Goal: Task Accomplishment & Management: Complete application form

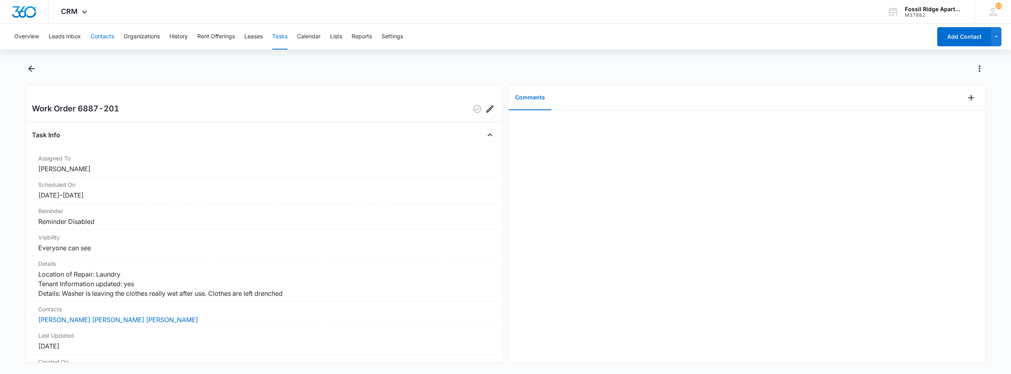
click at [104, 37] on button "Contacts" at bounding box center [103, 37] width 24 height 26
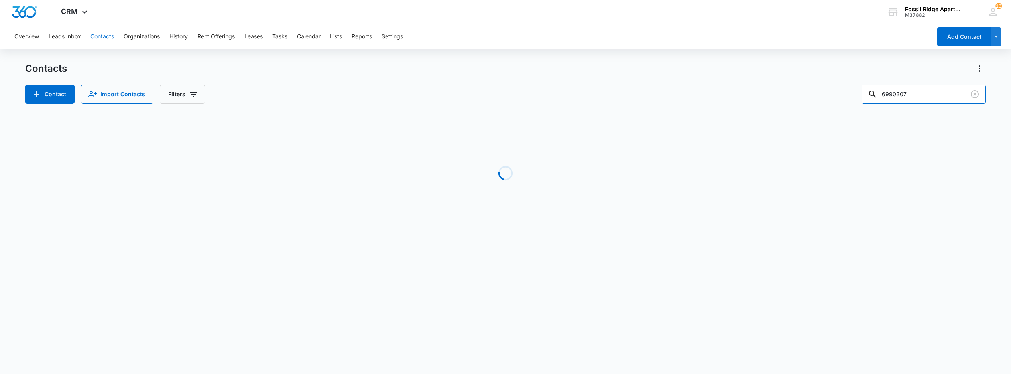
drag, startPoint x: 927, startPoint y: 91, endPoint x: 790, endPoint y: 89, distance: 136.4
click at [793, 89] on div "Contact Import Contacts Filters 6990307" at bounding box center [505, 94] width 961 height 19
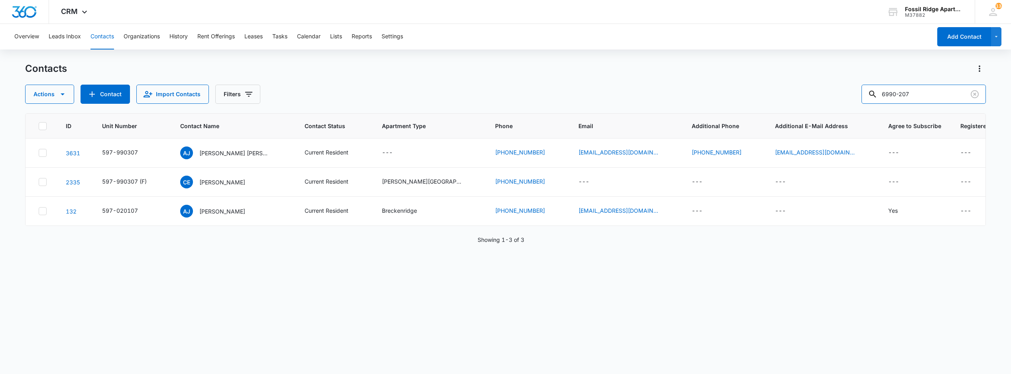
type input "6990-207"
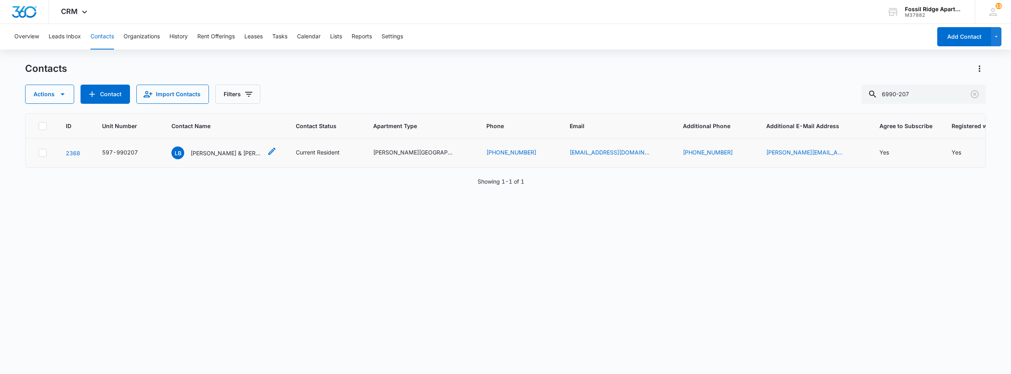
click at [225, 155] on p "Lauren Busey & Elizabeth Wald" at bounding box center [227, 153] width 72 height 8
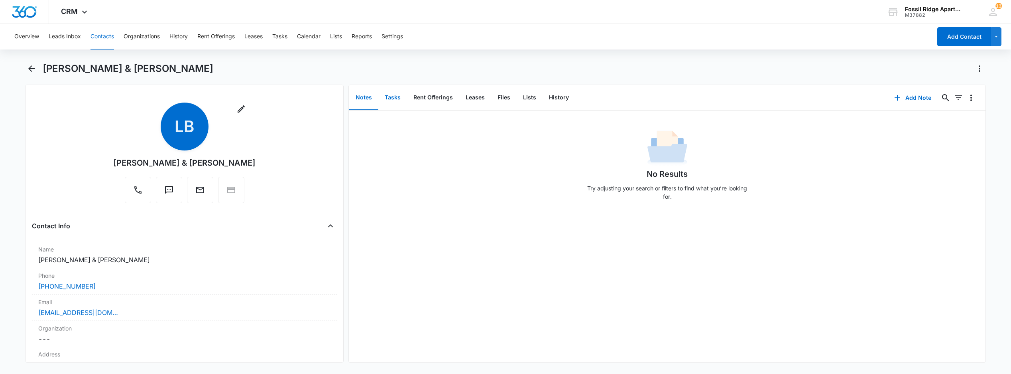
click at [393, 97] on button "Tasks" at bounding box center [392, 97] width 29 height 25
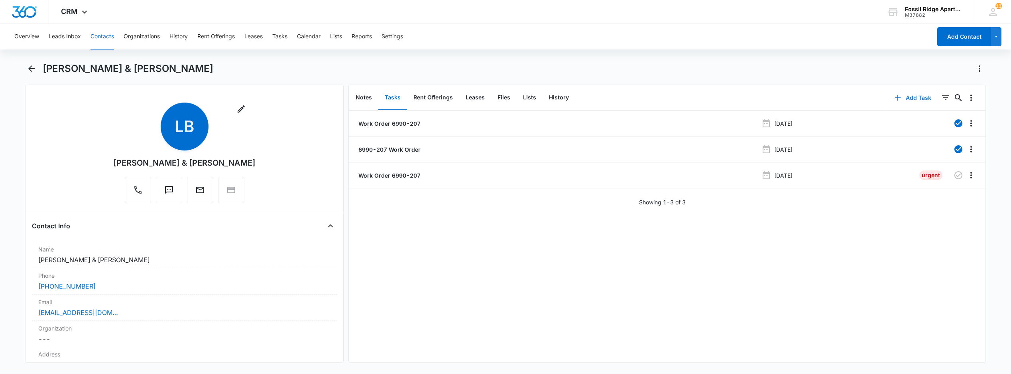
click at [900, 100] on button "Add Task" at bounding box center [913, 97] width 53 height 19
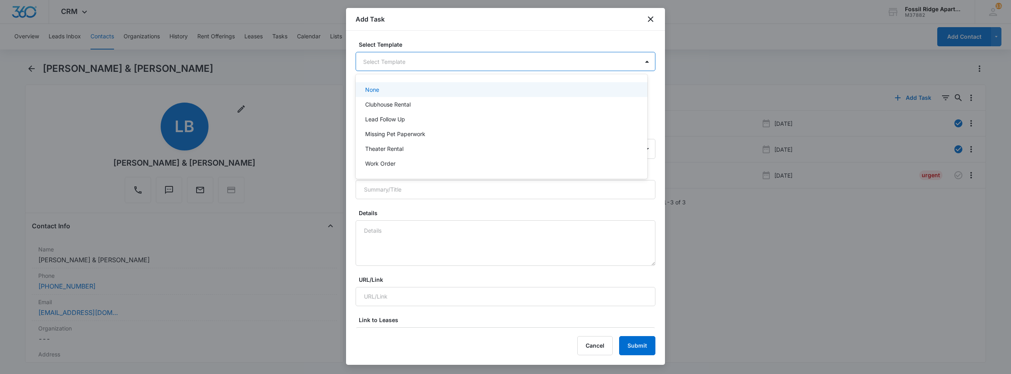
click at [405, 59] on body "CRM Apps Reputation Websites Forms CRM Email Social POS Content Ads Intelligenc…" at bounding box center [505, 187] width 1011 height 374
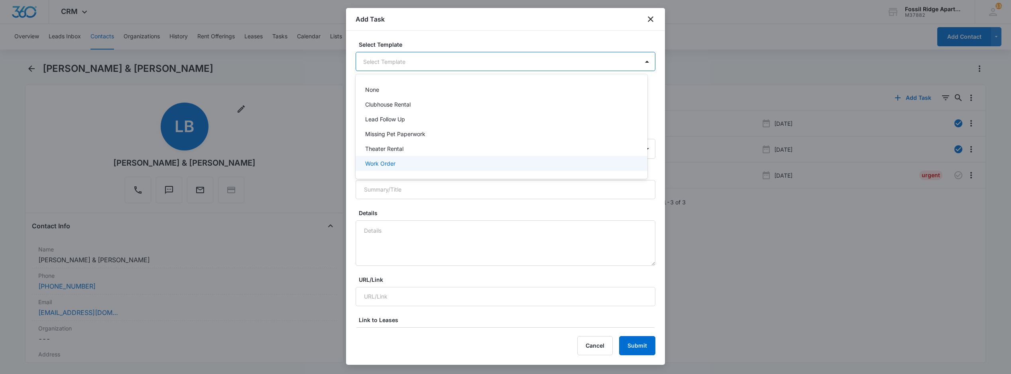
click at [392, 164] on p "Work Order" at bounding box center [380, 163] width 30 height 8
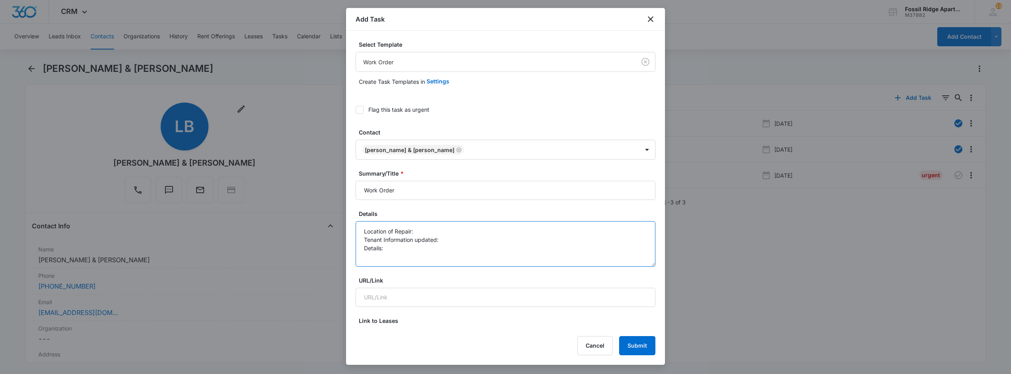
click at [416, 227] on textarea "Location of Repair: Tenant Information updated: Details:" at bounding box center [506, 243] width 300 height 45
click at [443, 249] on textarea "Location of Repair: kitchen dishwasher Tenant Information updated: Details:" at bounding box center [506, 243] width 300 height 45
click at [444, 241] on textarea "Location of Repair: kitchen dishwasher Tenant Information updated: Details:" at bounding box center [506, 243] width 300 height 45
click at [418, 249] on textarea "Location of Repair: kitchen dishwasher Tenant Information updated: yes Details:" at bounding box center [506, 243] width 300 height 45
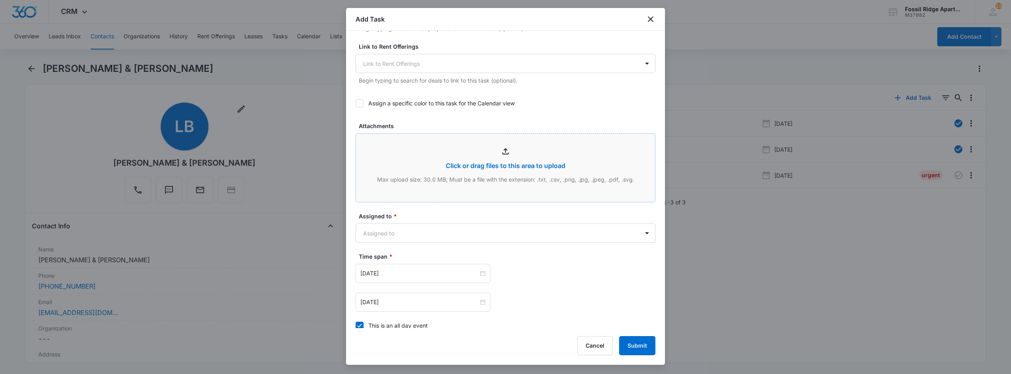
scroll to position [372, 0]
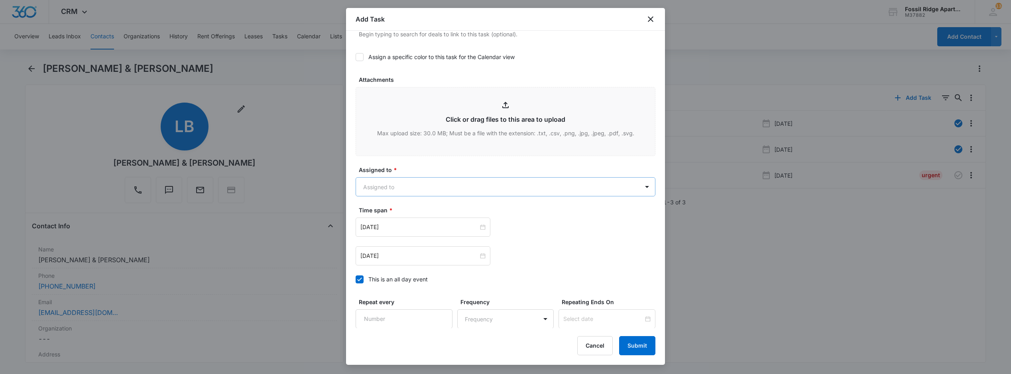
type textarea "Location of Repair: kitchen dishwasher Tenant Information updated: yes Details:…"
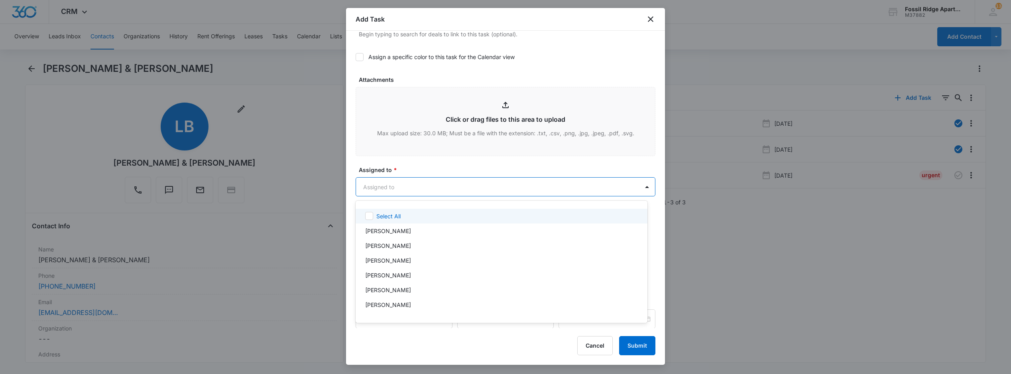
click at [384, 179] on body "CRM Apps Reputation Websites Forms CRM Email Social POS Content Ads Intelligenc…" at bounding box center [505, 187] width 1011 height 374
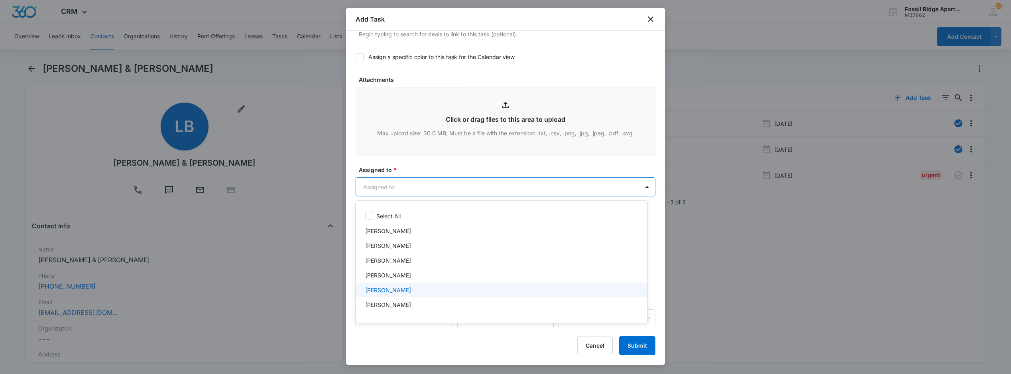
click at [386, 293] on p "[PERSON_NAME]" at bounding box center [388, 290] width 46 height 8
click at [535, 168] on div at bounding box center [505, 187] width 1011 height 374
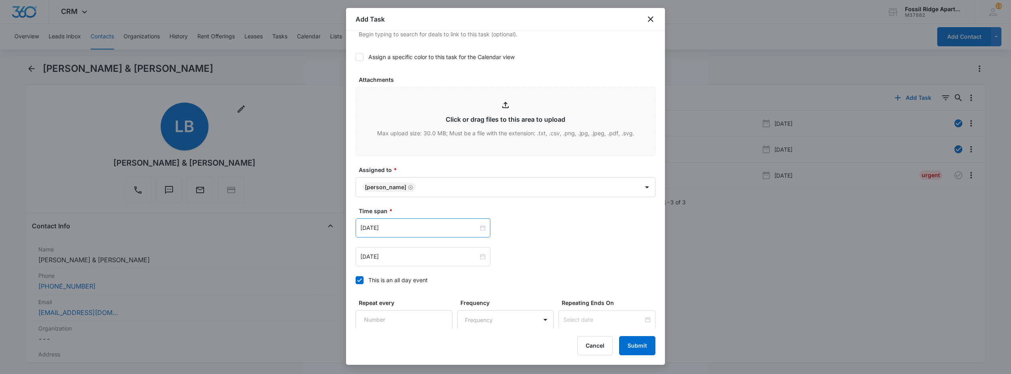
click at [482, 231] on div "Apr 2, 2024" at bounding box center [423, 227] width 135 height 19
click at [411, 349] on div "Today" at bounding box center [412, 355] width 112 height 16
click at [410, 352] on link "Today" at bounding box center [411, 355] width 18 height 7
type input "Sep 10, 2025"
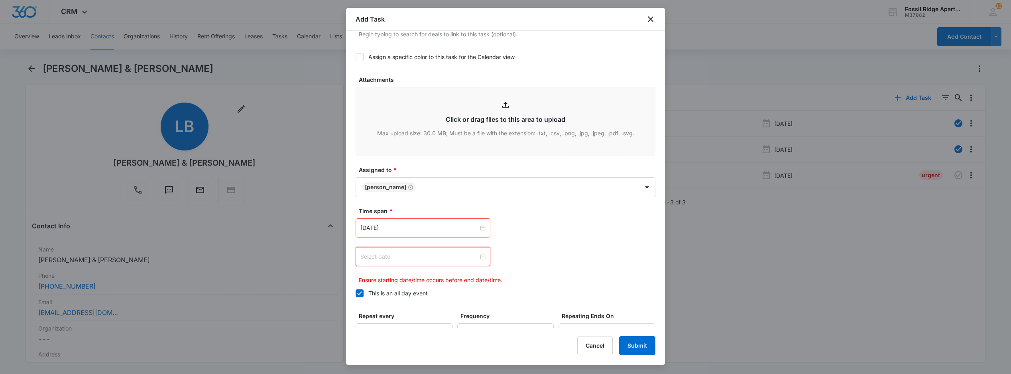
click at [474, 260] on input at bounding box center [419, 256] width 118 height 9
click at [404, 236] on link "Today" at bounding box center [411, 237] width 18 height 7
type input "Sep 10, 2025"
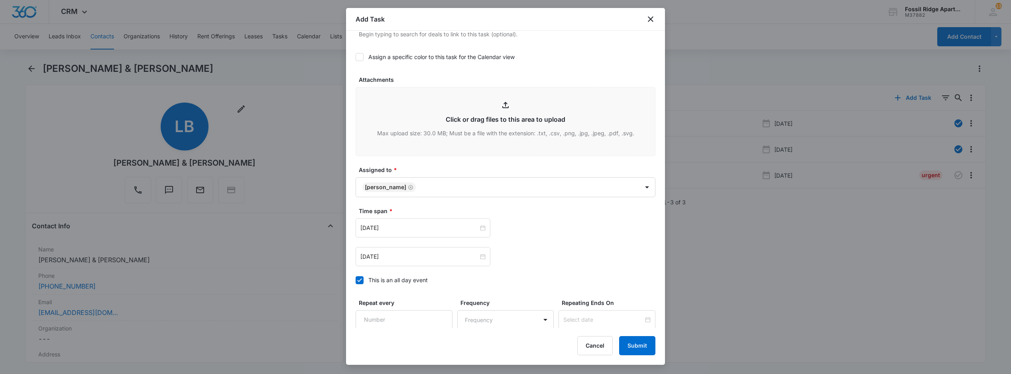
drag, startPoint x: 513, startPoint y: 238, endPoint x: 538, endPoint y: 255, distance: 29.9
click at [514, 238] on div "Sep 10, 2025 Sep 2025 Su Mo Tu We Th Fr Sa 31 1 2 3 4 5 6 7 8 9 10 11 12 13 14 …" at bounding box center [506, 242] width 300 height 48
click at [641, 350] on button "Submit" at bounding box center [637, 345] width 36 height 19
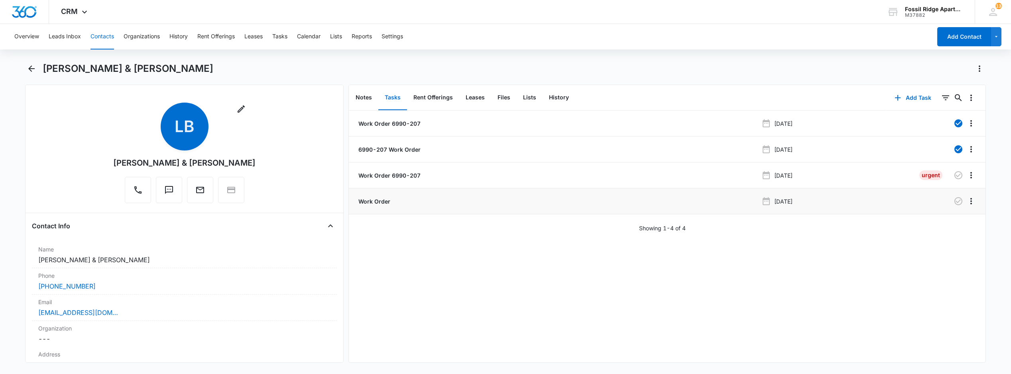
drag, startPoint x: 370, startPoint y: 197, endPoint x: 387, endPoint y: 198, distance: 16.8
click at [370, 197] on li "Work Order Sep 10, 2025" at bounding box center [667, 201] width 636 height 26
click at [384, 201] on p "Work Order" at bounding box center [373, 201] width 33 height 8
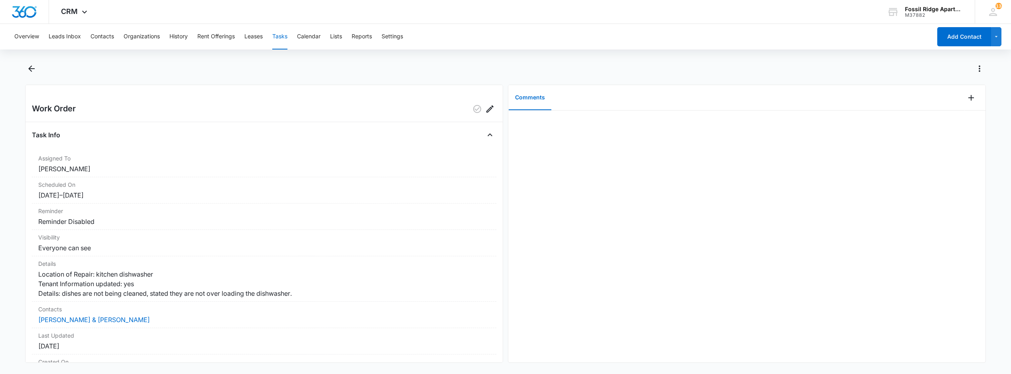
click at [955, 100] on div "Comments" at bounding box center [736, 98] width 457 height 26
click at [965, 99] on button "Add Comment" at bounding box center [971, 97] width 13 height 13
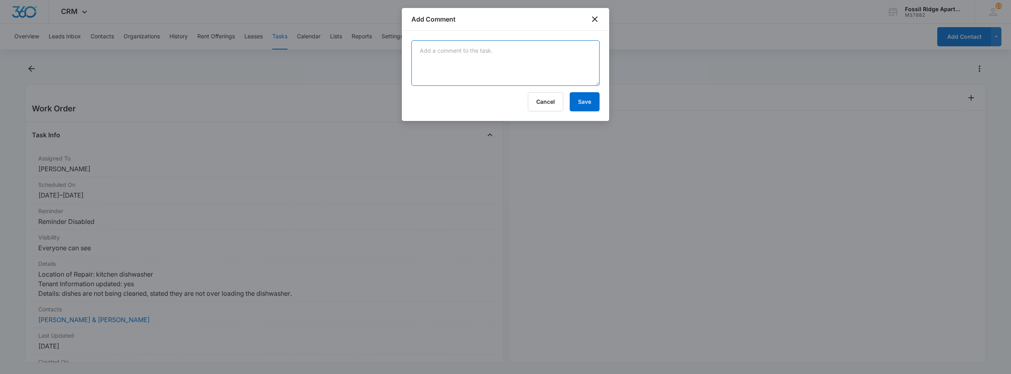
click at [526, 73] on textarea at bounding box center [506, 62] width 188 height 45
type textarea "emailed Manweiler to inspect dishwasher 9/10"
drag, startPoint x: 579, startPoint y: 109, endPoint x: 592, endPoint y: 121, distance: 17.5
click at [580, 112] on div "emailed Manweiler to inspect dishwasher 9/10 Cancel Save" at bounding box center [505, 76] width 207 height 90
click at [596, 104] on button "Save" at bounding box center [585, 101] width 30 height 19
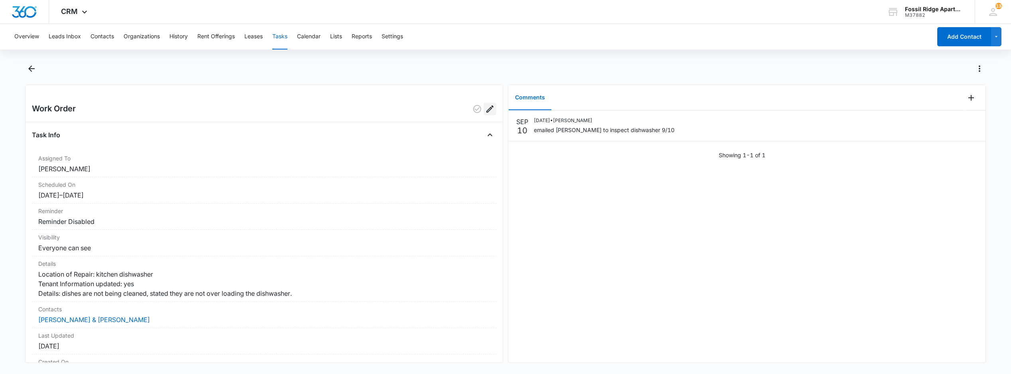
click at [485, 109] on icon "Edit" at bounding box center [490, 109] width 10 height 10
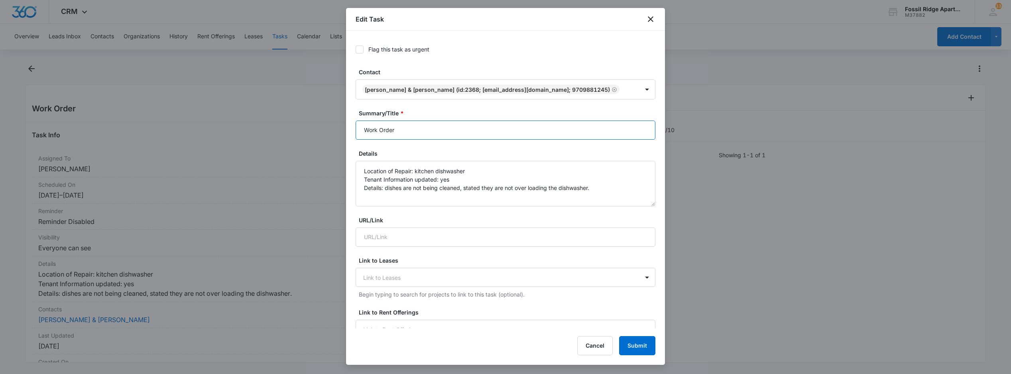
click at [412, 131] on input "Work Order" at bounding box center [506, 129] width 300 height 19
type input "Work Order 6990-207"
click at [640, 350] on button "Submit" at bounding box center [637, 345] width 36 height 19
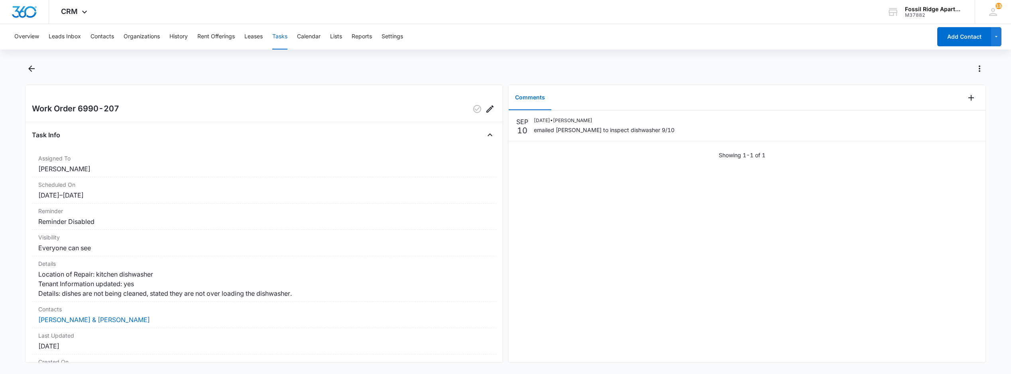
click at [281, 31] on button "Tasks" at bounding box center [279, 37] width 15 height 26
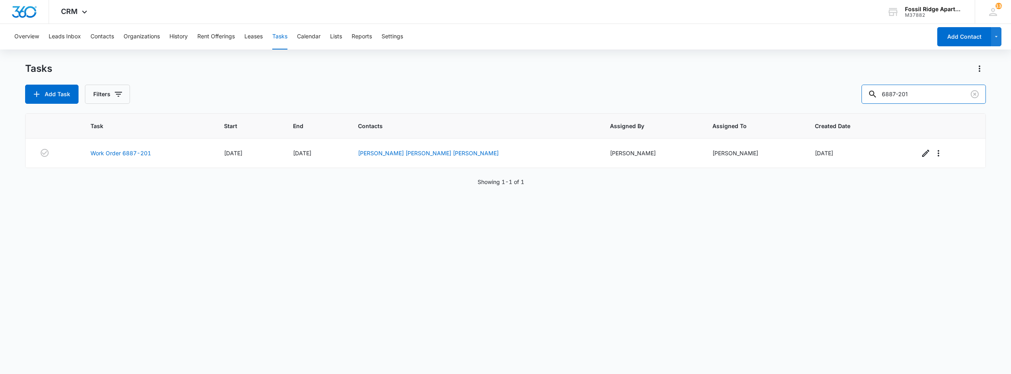
drag, startPoint x: 926, startPoint y: 91, endPoint x: 752, endPoint y: 80, distance: 174.6
click at [752, 80] on div "Tasks Add Task Filters 6887-201" at bounding box center [505, 82] width 961 height 41
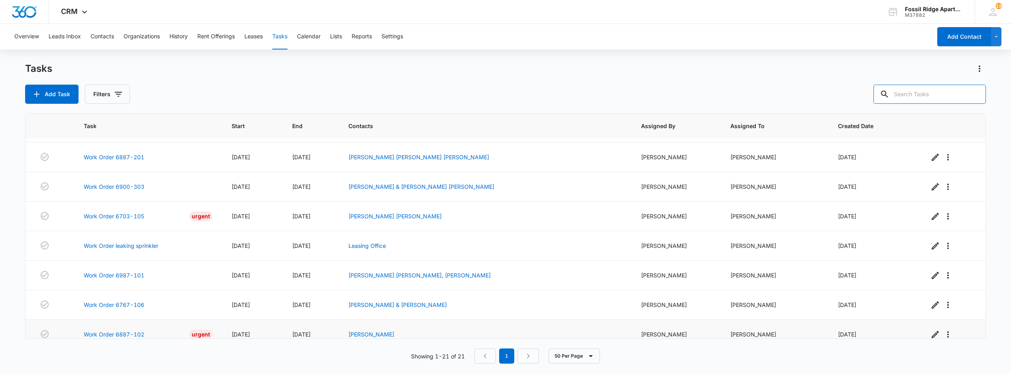
scroll to position [330, 0]
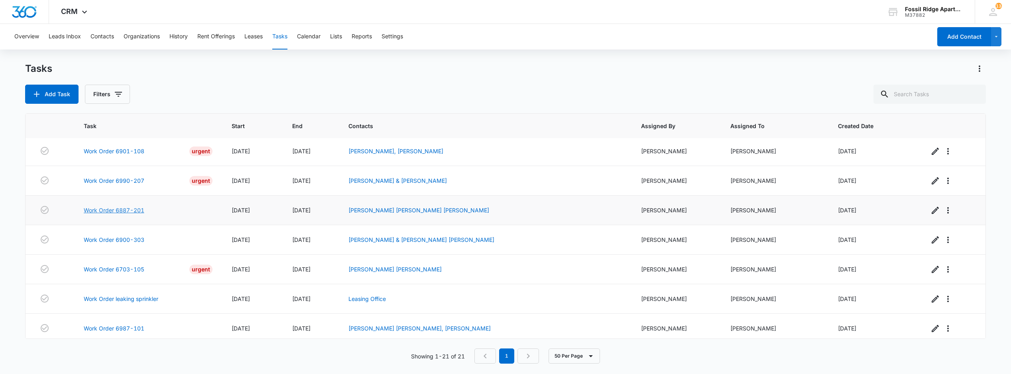
click at [115, 214] on link "Work Order 6887-201" at bounding box center [114, 210] width 61 height 8
